Goal: Browse casually: Explore the website without a specific task or goal

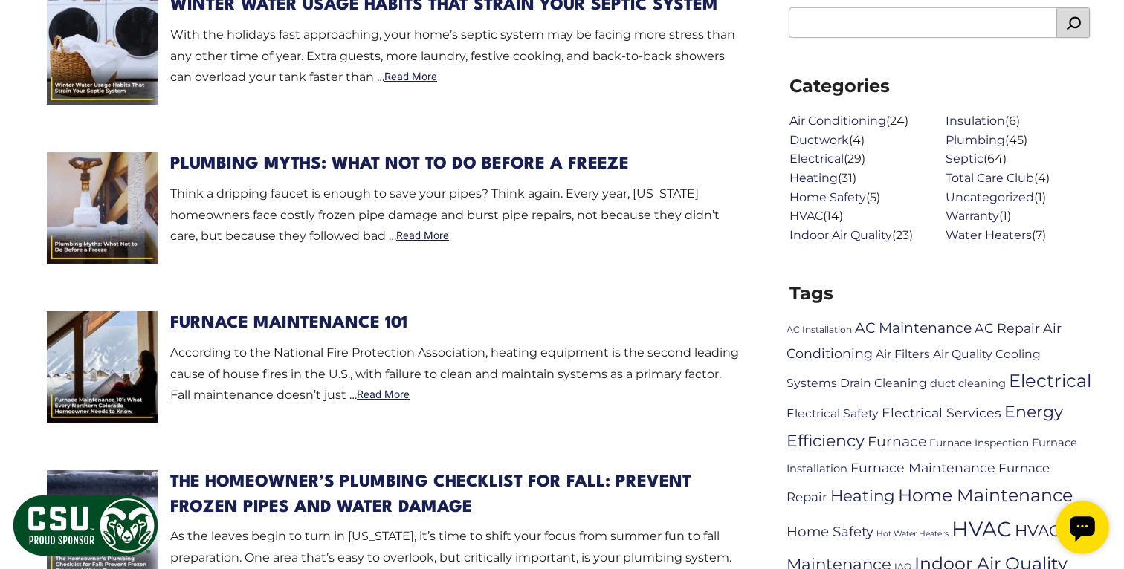
scroll to position [624, 0]
